Goal: Transaction & Acquisition: Purchase product/service

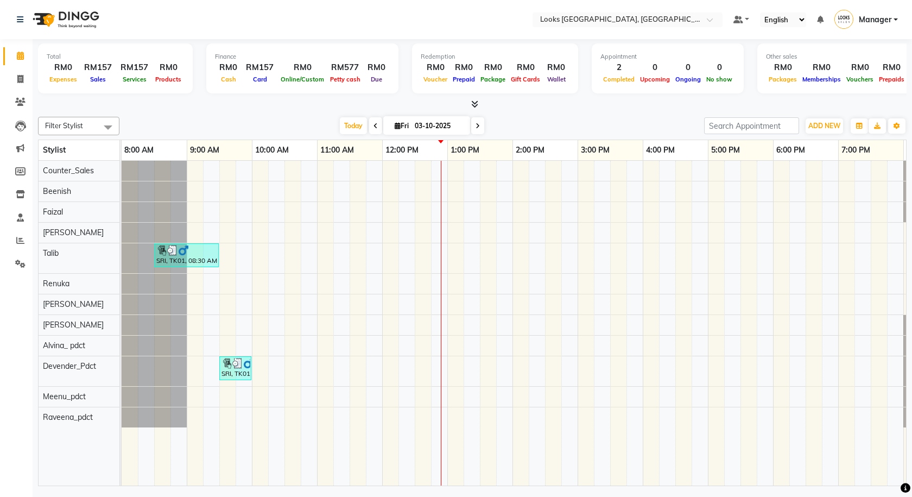
scroll to position [0, 62]
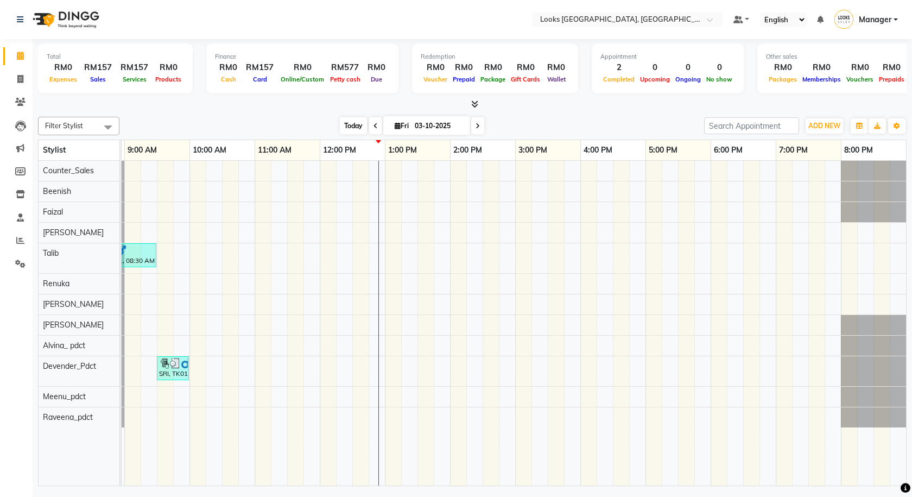
click at [340, 127] on span "Today" at bounding box center [353, 125] width 27 height 17
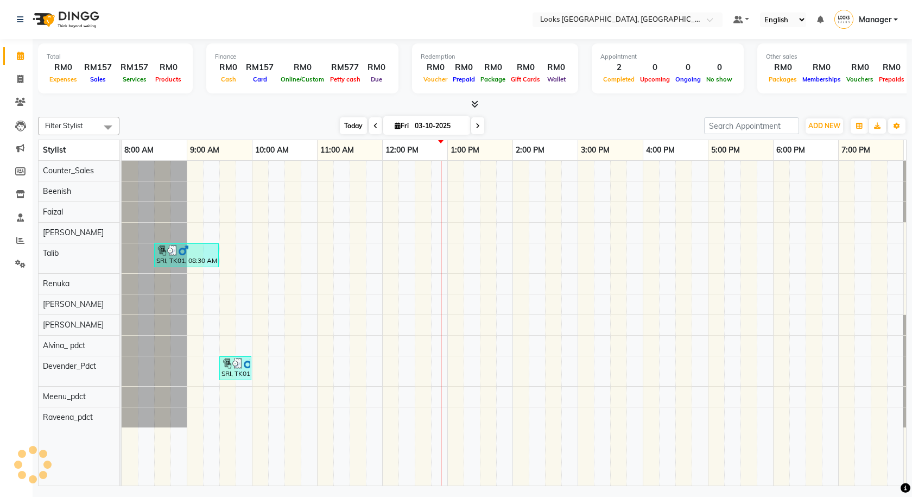
scroll to position [0, 0]
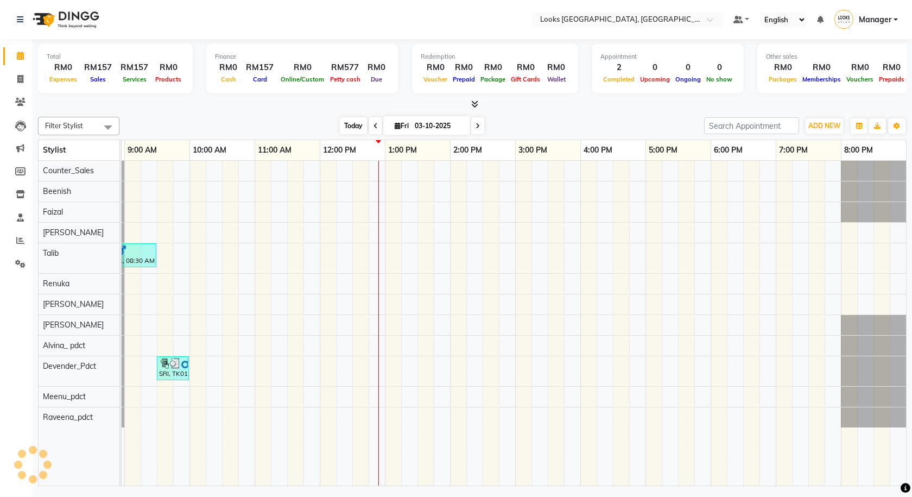
click at [347, 129] on span "Today" at bounding box center [353, 125] width 27 height 17
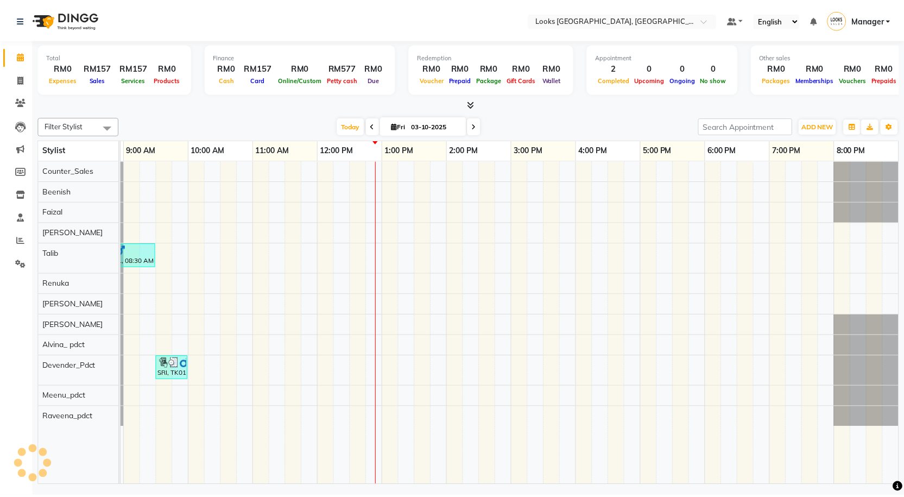
scroll to position [0, 62]
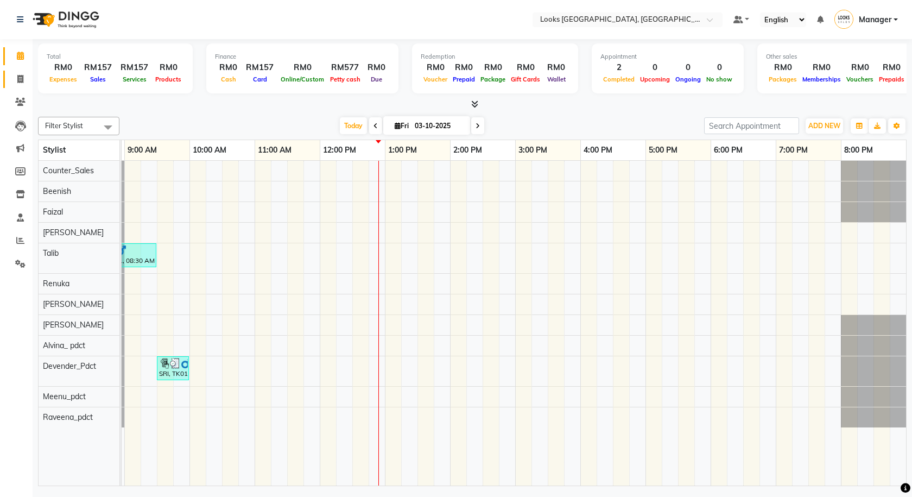
click at [20, 72] on link "Invoice" at bounding box center [16, 80] width 26 height 18
select select "service"
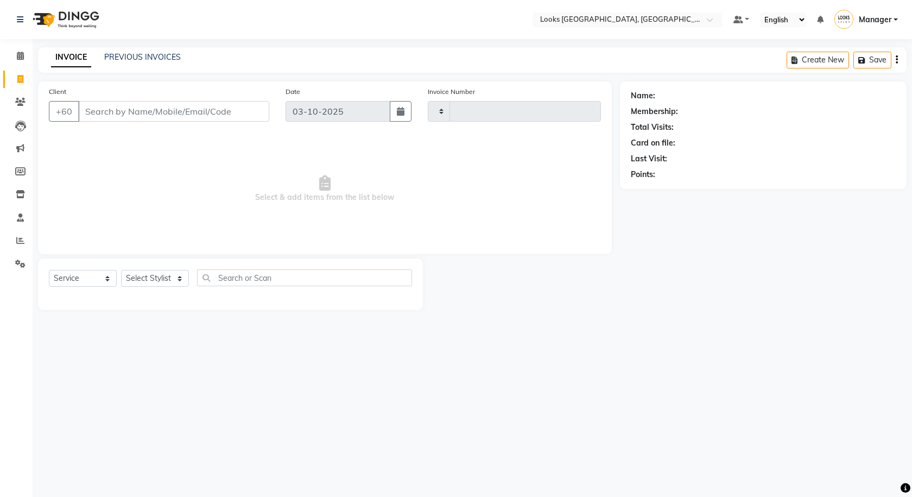
type input "1611"
select select "8109"
click at [18, 105] on icon at bounding box center [20, 102] width 10 height 8
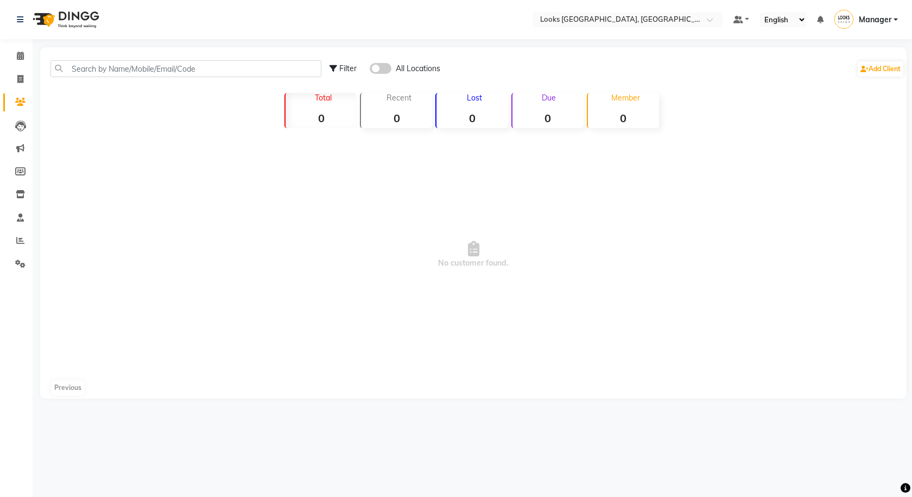
click at [15, 135] on li "Leads" at bounding box center [16, 125] width 33 height 23
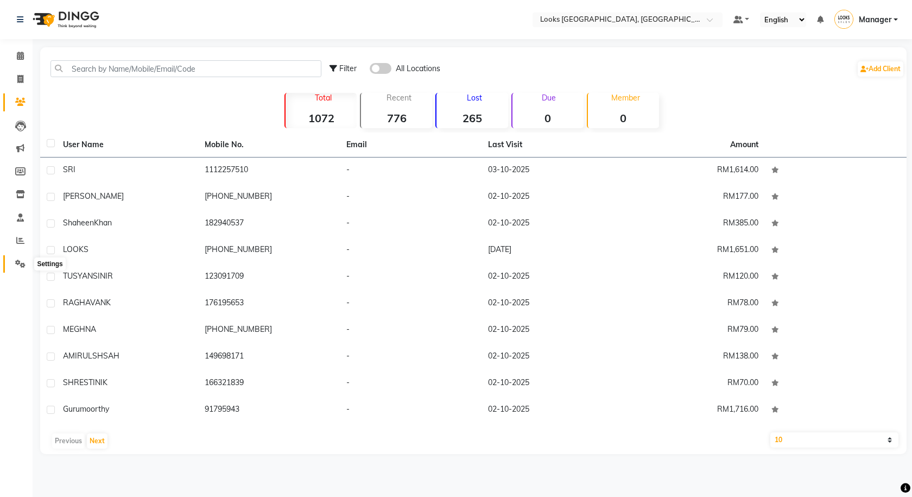
click at [14, 263] on span at bounding box center [20, 264] width 19 height 12
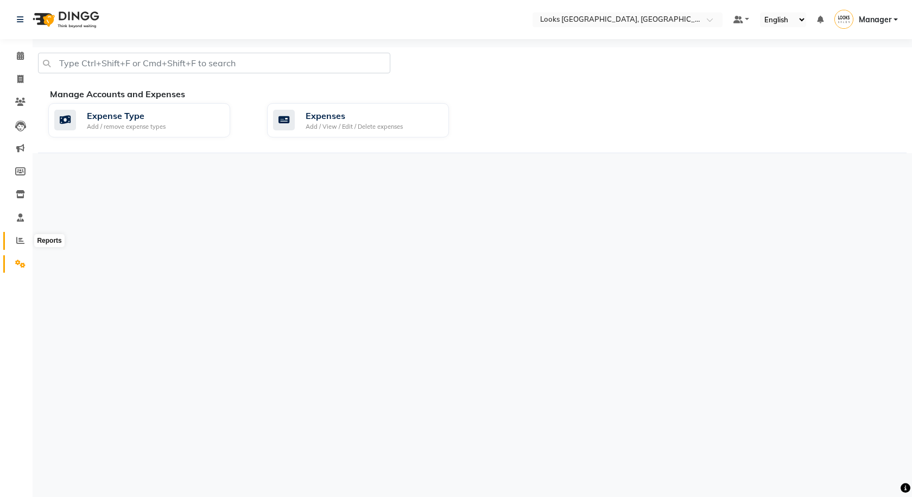
click at [18, 241] on icon at bounding box center [20, 240] width 8 height 8
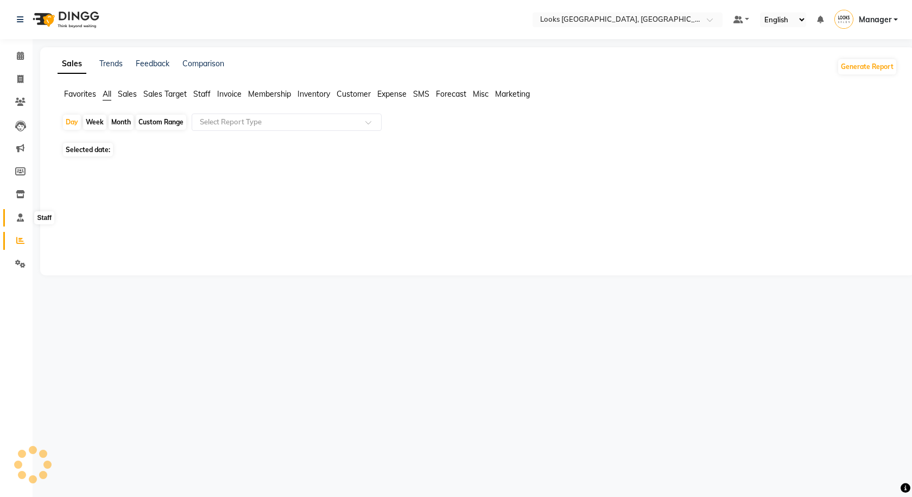
click at [27, 218] on span at bounding box center [20, 218] width 19 height 12
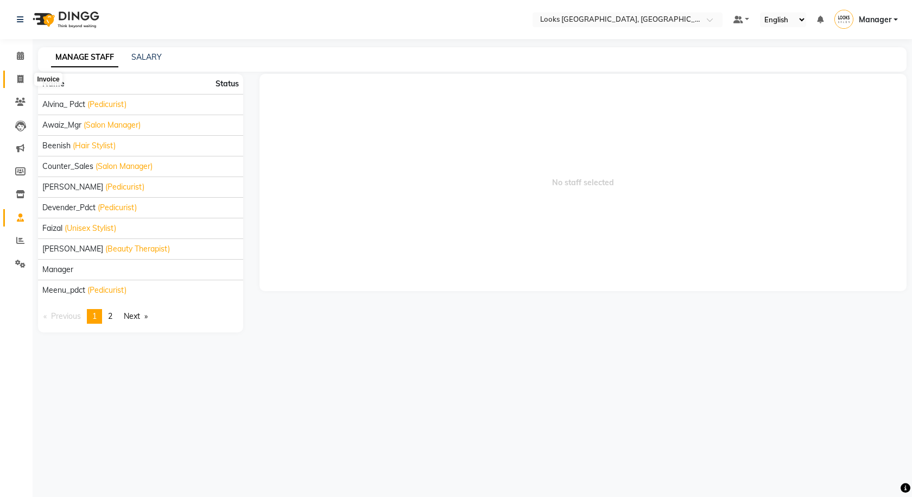
click at [20, 83] on icon at bounding box center [20, 79] width 6 height 8
select select "8109"
select select "service"
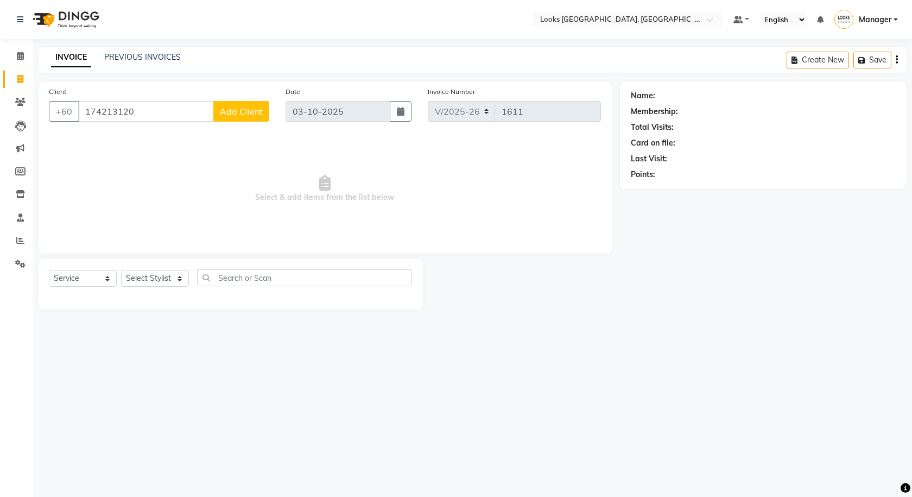
type input "174213120"
click at [246, 102] on button "Add Client" at bounding box center [241, 111] width 56 height 21
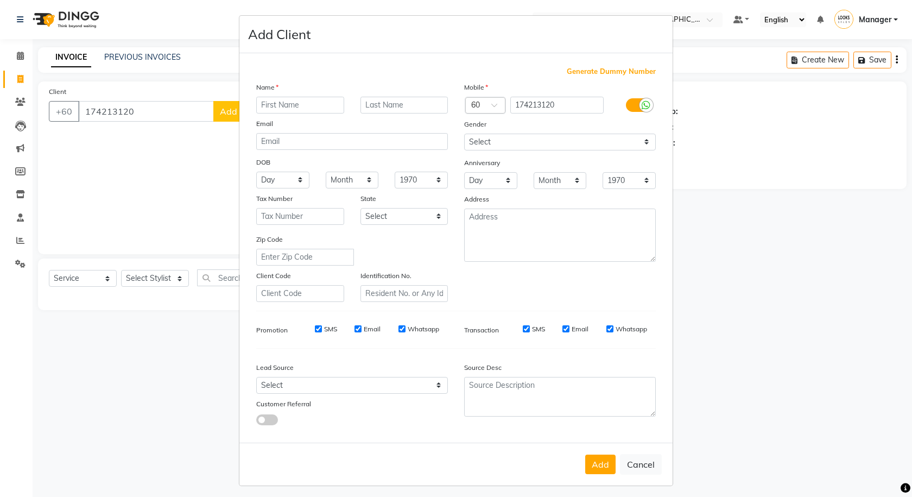
click at [639, 115] on div "Mobile Country Code × 60 174213120 Gender Select [DEMOGRAPHIC_DATA] [DEMOGRAPHI…" at bounding box center [560, 191] width 208 height 220
click at [642, 109] on icon at bounding box center [646, 105] width 9 height 10
click at [0, 0] on input "checkbox" at bounding box center [0, 0] width 0 height 0
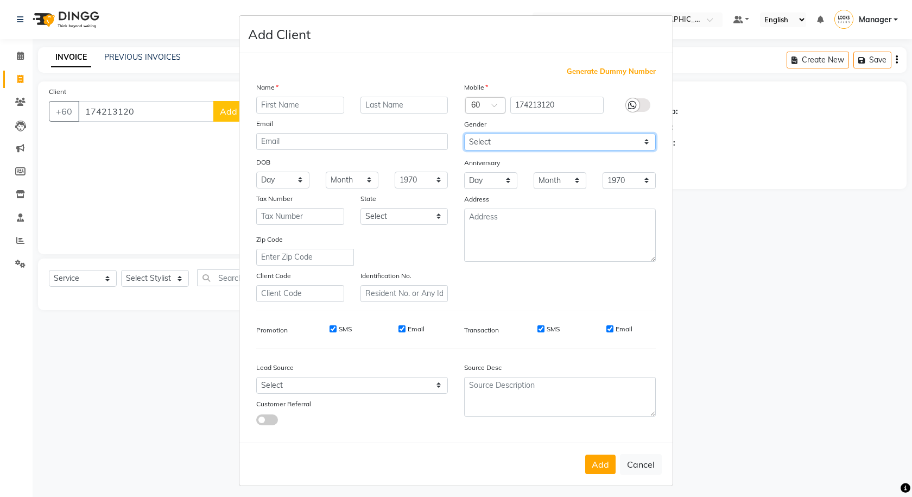
click at [637, 146] on select "Select [DEMOGRAPHIC_DATA] [DEMOGRAPHIC_DATA] Other Prefer Not To Say" at bounding box center [560, 142] width 192 height 17
select select "[DEMOGRAPHIC_DATA]"
click at [464, 134] on select "Select [DEMOGRAPHIC_DATA] [DEMOGRAPHIC_DATA] Other Prefer Not To Say" at bounding box center [560, 142] width 192 height 17
click at [327, 97] on input "text" at bounding box center [300, 105] width 88 height 17
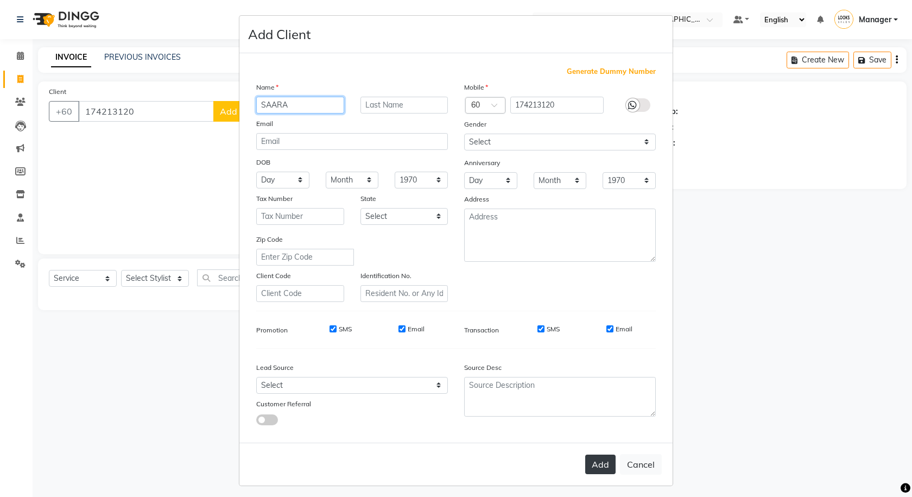
type input "SAARA"
click at [603, 459] on button "Add" at bounding box center [600, 464] width 30 height 20
select select
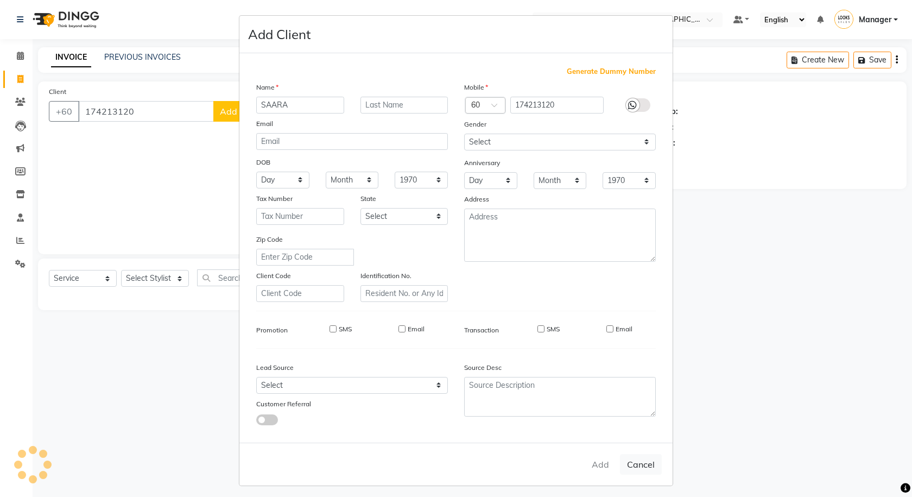
select select
checkbox input "false"
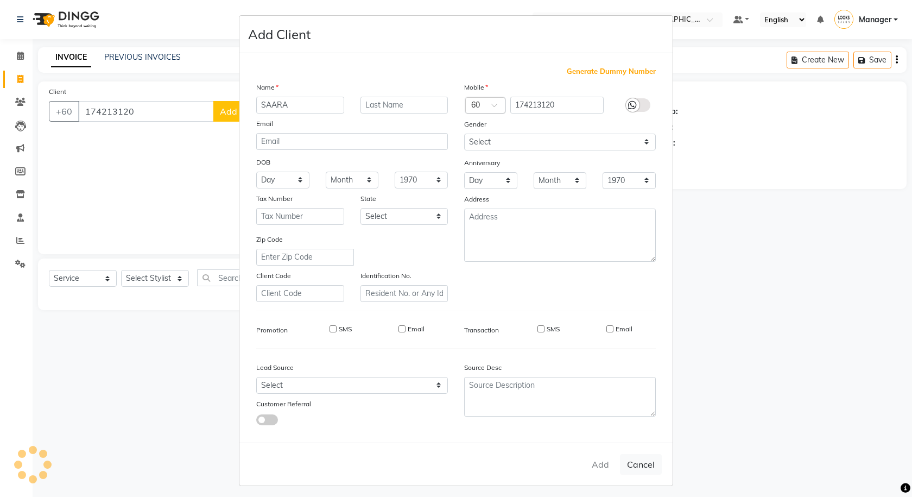
checkbox input "false"
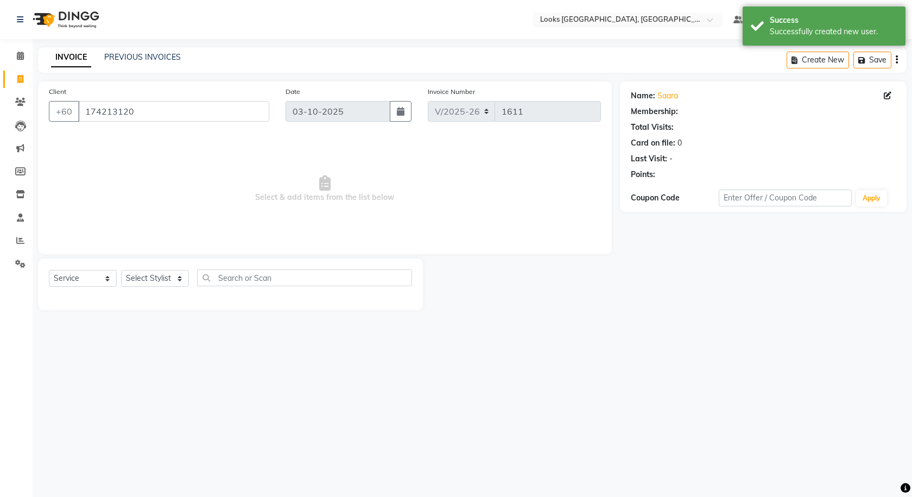
select select "1: Object"
click at [147, 282] on select "Select Stylist Alvina_ pdct Awaiz_Mgr Beenish Counter_Sales [PERSON_NAME] Deven…" at bounding box center [155, 278] width 68 height 17
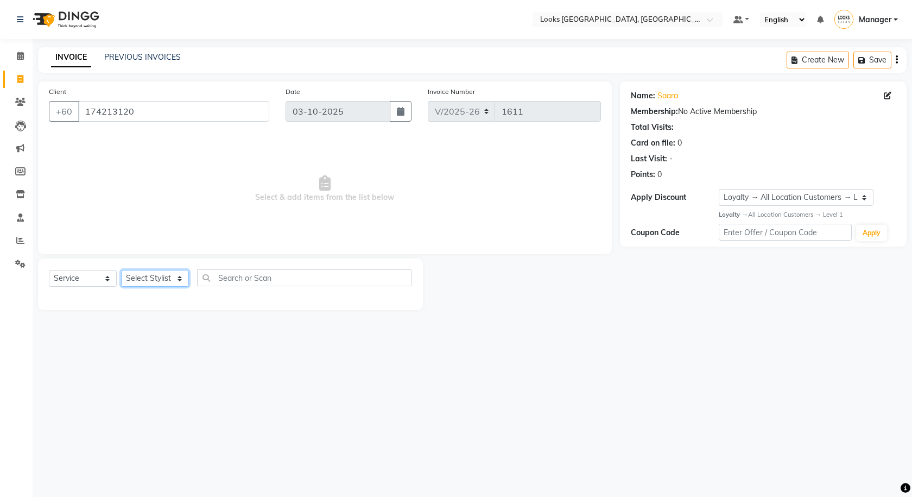
select select "75539"
click at [121, 270] on select "Select Stylist Alvina_ pdct Awaiz_Mgr Beenish Counter_Sales [PERSON_NAME] Deven…" at bounding box center [155, 278] width 68 height 17
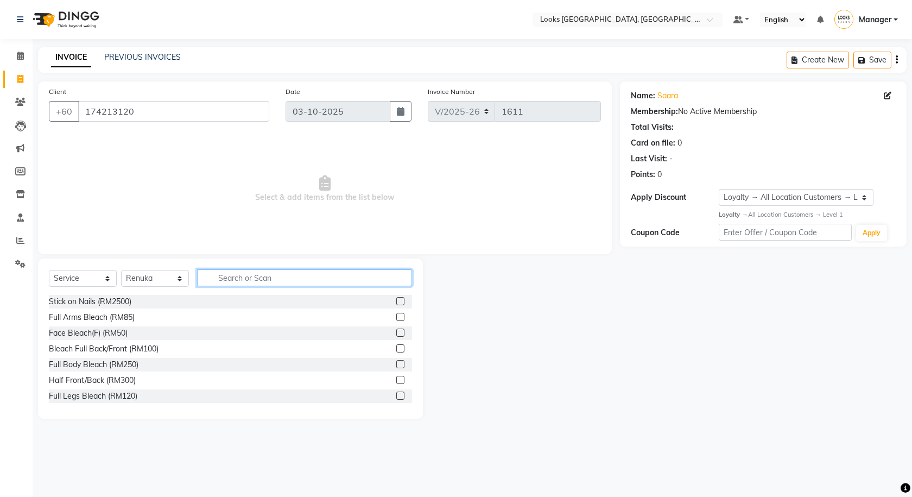
click at [229, 275] on input "text" at bounding box center [304, 277] width 215 height 17
type input "EYE"
click at [396, 362] on label at bounding box center [400, 364] width 8 height 8
click at [396, 362] on input "checkbox" at bounding box center [399, 364] width 7 height 7
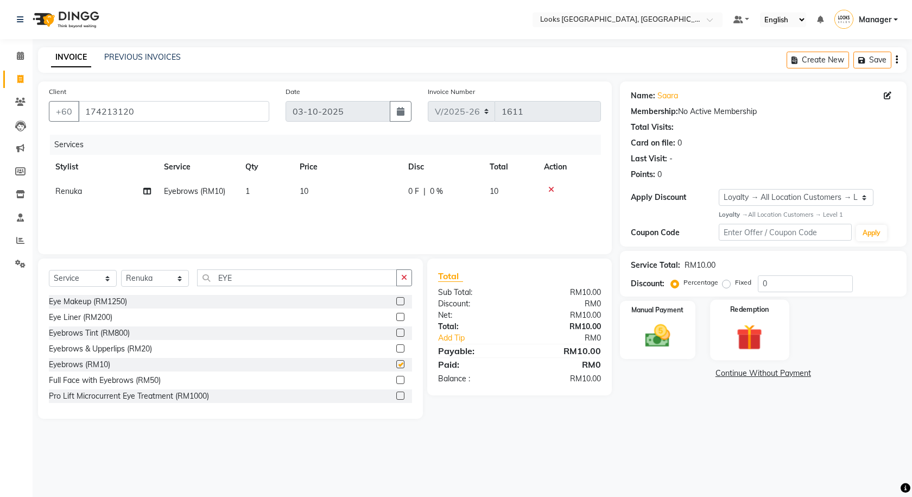
checkbox input "false"
click at [686, 333] on div "Manual Payment" at bounding box center [657, 330] width 79 height 60
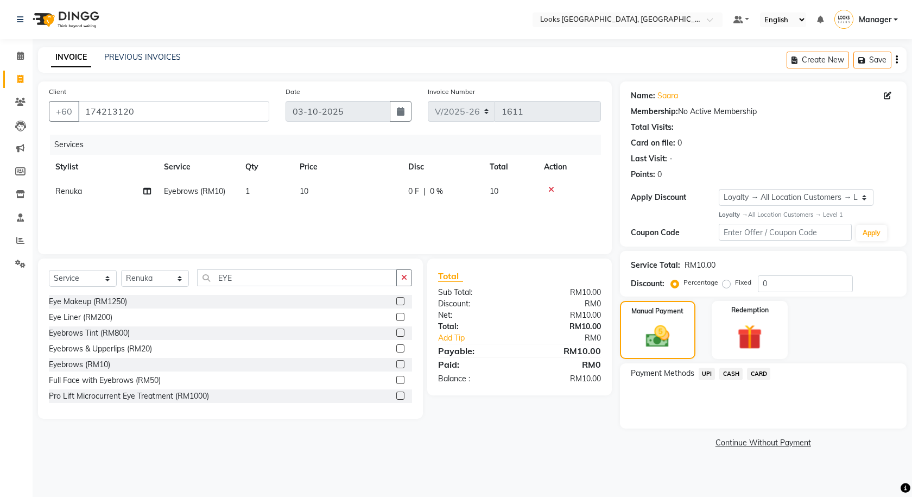
click at [759, 378] on span "CARD" at bounding box center [758, 374] width 23 height 12
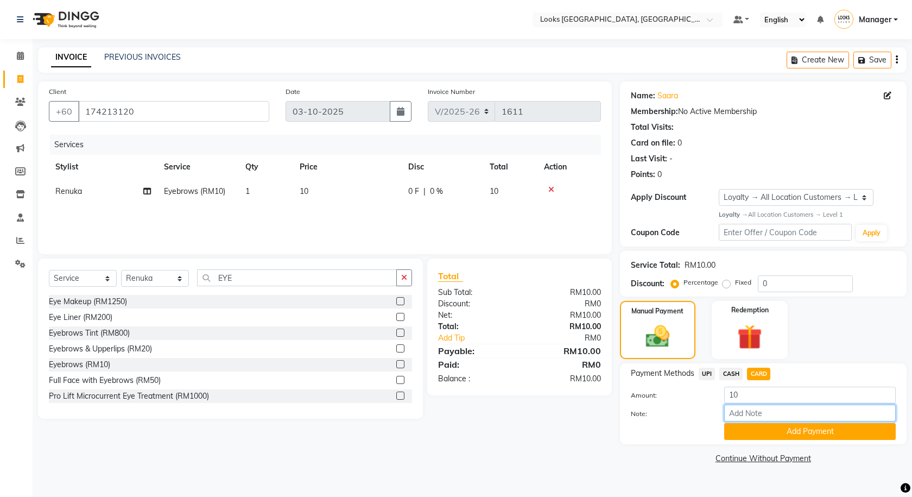
click at [740, 415] on input "Note:" at bounding box center [810, 413] width 172 height 17
drag, startPoint x: 746, startPoint y: 421, endPoint x: 719, endPoint y: 412, distance: 28.2
click at [719, 412] on div "7" at bounding box center [810, 413] width 188 height 17
click at [753, 417] on input "7" at bounding box center [810, 413] width 172 height 17
drag, startPoint x: 794, startPoint y: 411, endPoint x: 710, endPoint y: 415, distance: 83.7
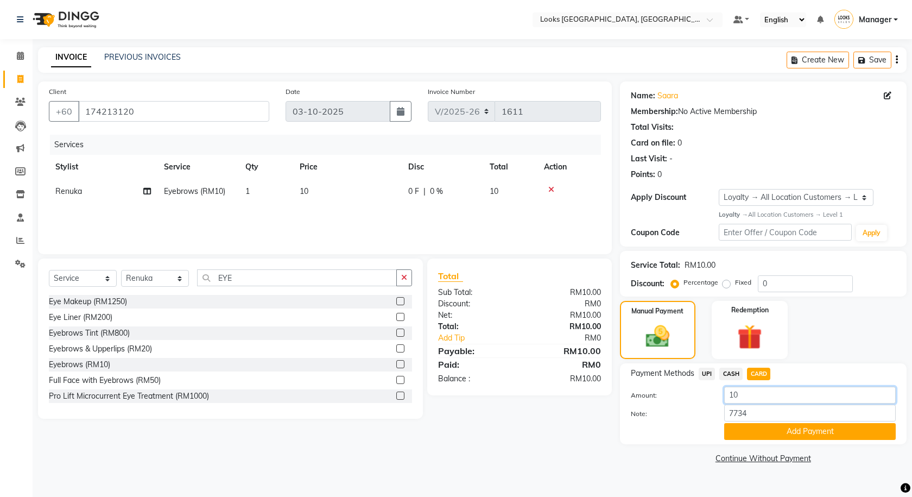
click at [710, 415] on div "Amount: 10 Note: 7734 Add Payment" at bounding box center [763, 413] width 265 height 53
click at [759, 416] on input "7734" at bounding box center [810, 413] width 172 height 17
drag, startPoint x: 759, startPoint y: 416, endPoint x: 723, endPoint y: 418, distance: 36.4
click at [723, 418] on div "7734" at bounding box center [810, 413] width 188 height 17
type input "7"
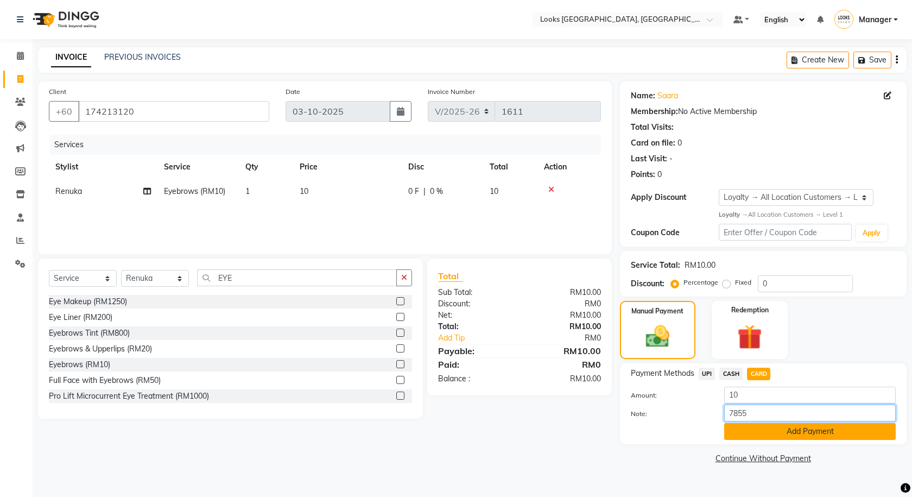
type input "7855"
click at [807, 424] on button "Add Payment" at bounding box center [810, 431] width 172 height 17
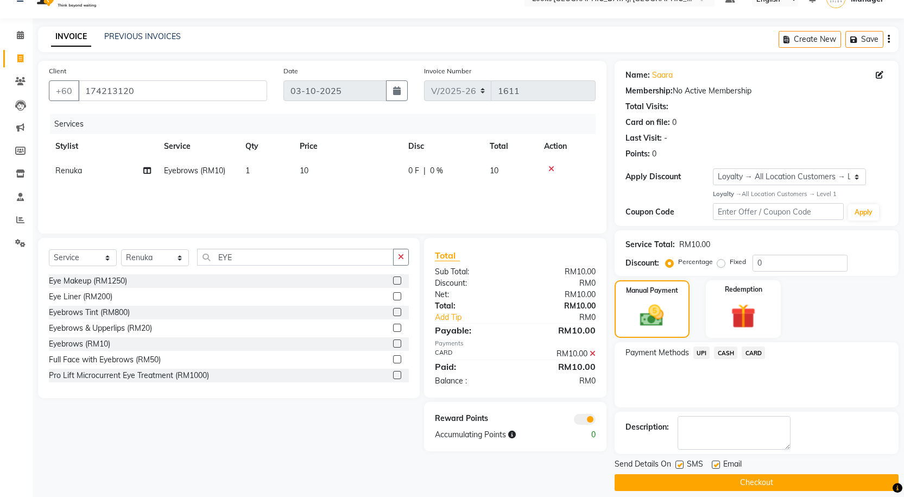
scroll to position [31, 0]
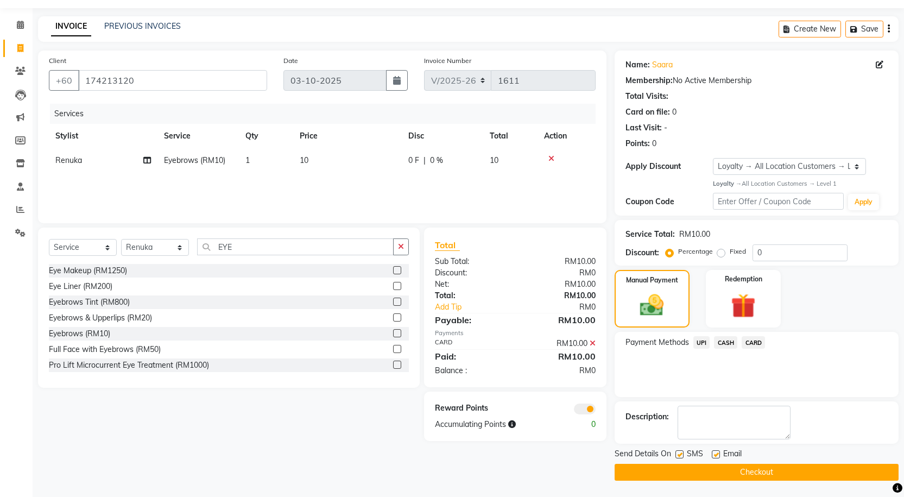
click at [690, 471] on button "Checkout" at bounding box center [757, 472] width 284 height 17
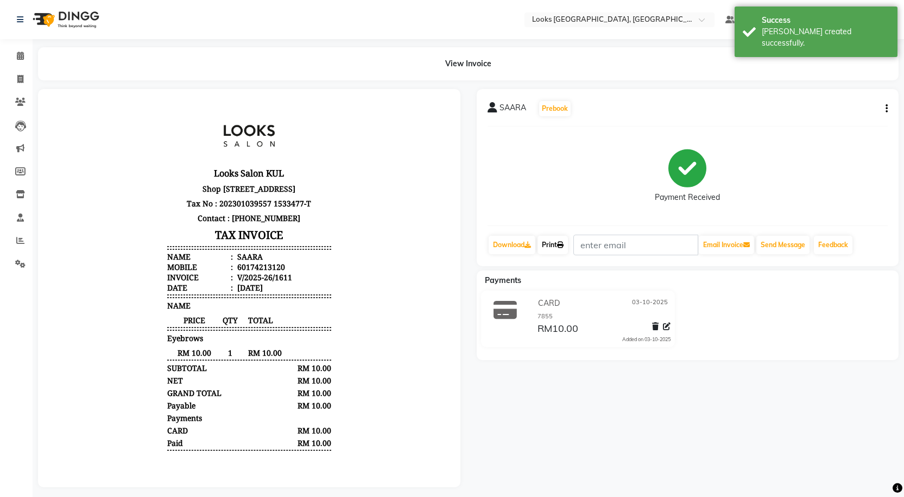
click at [552, 242] on link "Print" at bounding box center [553, 245] width 30 height 18
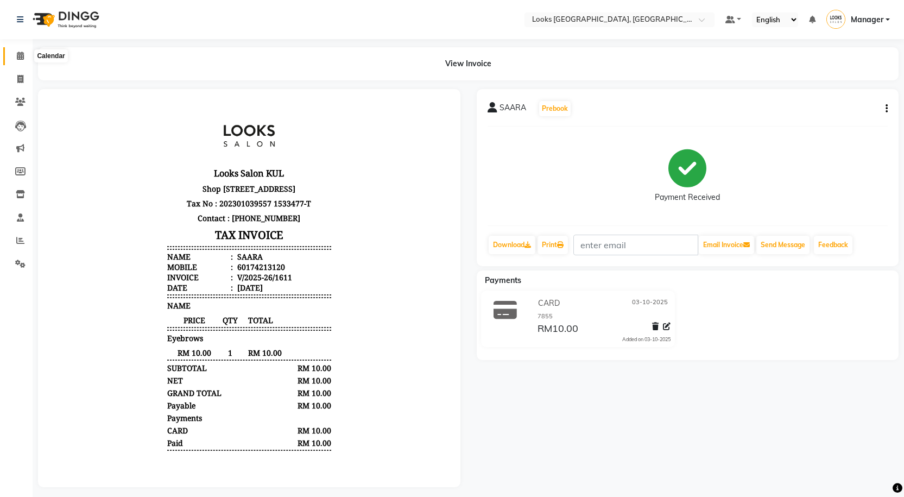
click at [26, 53] on span at bounding box center [20, 56] width 19 height 12
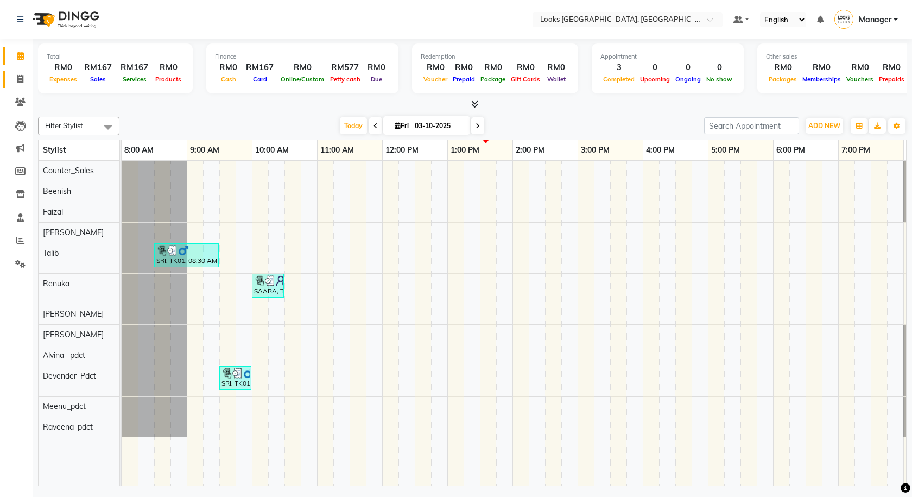
click at [21, 76] on icon at bounding box center [20, 79] width 6 height 8
select select "service"
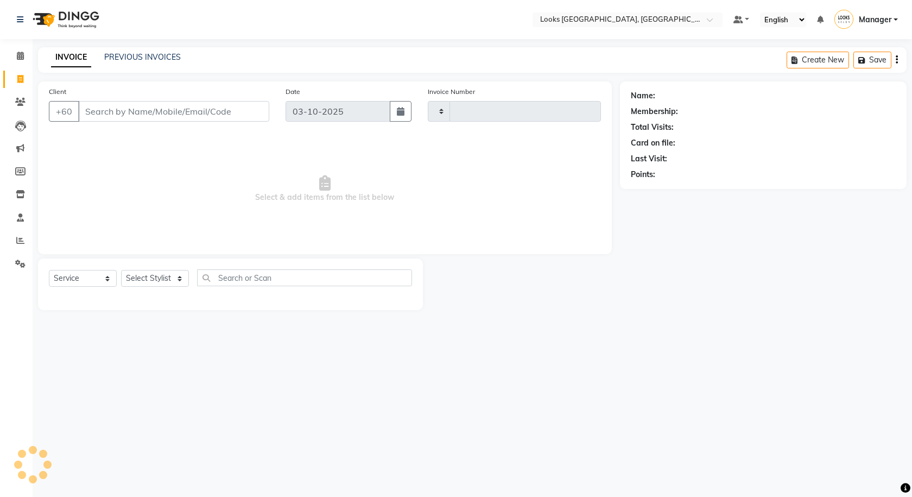
type input "1612"
select select "8109"
click at [174, 64] on div "INVOICE PREVIOUS INVOICES" at bounding box center [116, 58] width 156 height 12
click at [161, 58] on link "PREVIOUS INVOICES" at bounding box center [142, 57] width 77 height 10
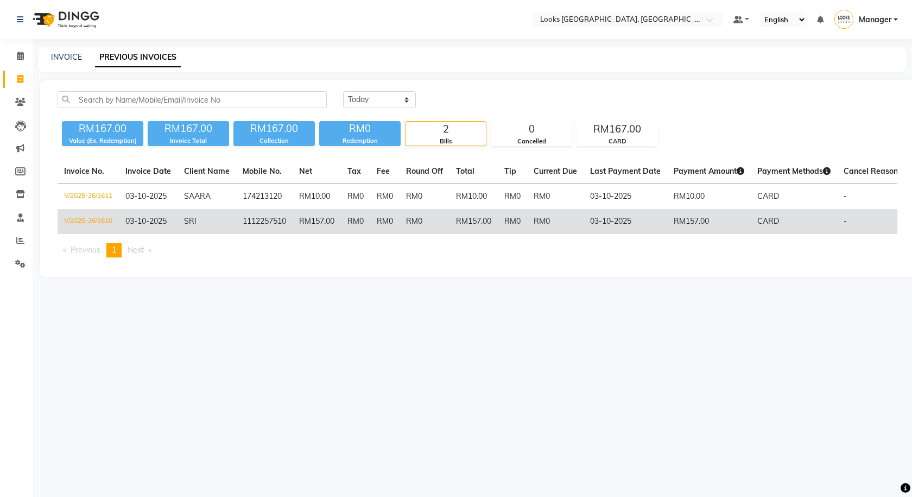
click at [217, 225] on td "SRI" at bounding box center [207, 221] width 59 height 25
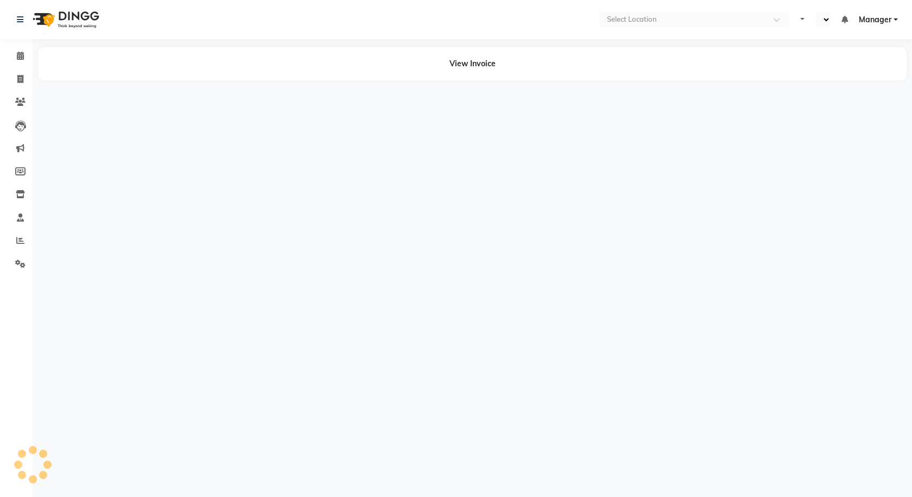
select select "en"
